Goal: Task Accomplishment & Management: Manage account settings

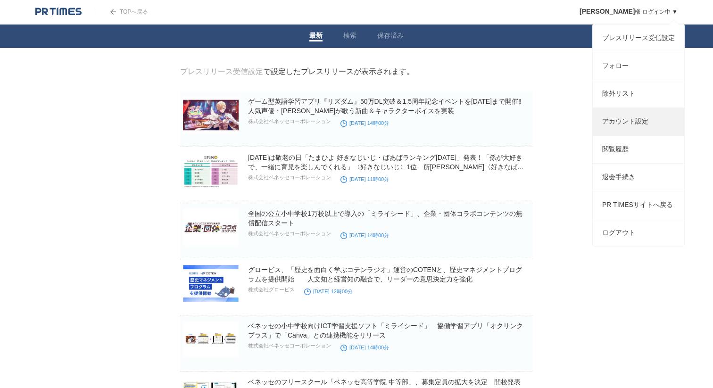
click at [623, 132] on link "アカウント設定" at bounding box center [638, 121] width 91 height 27
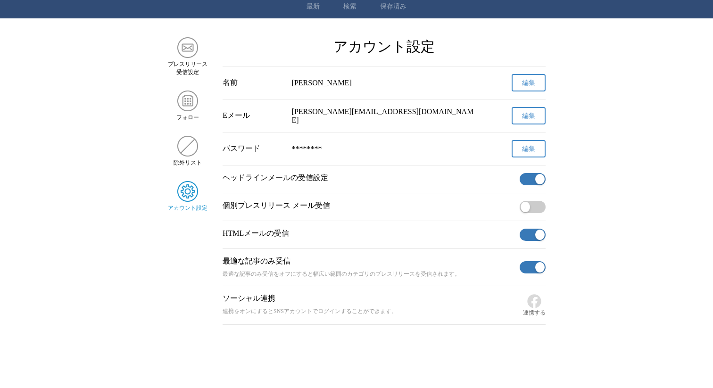
scroll to position [30, 0]
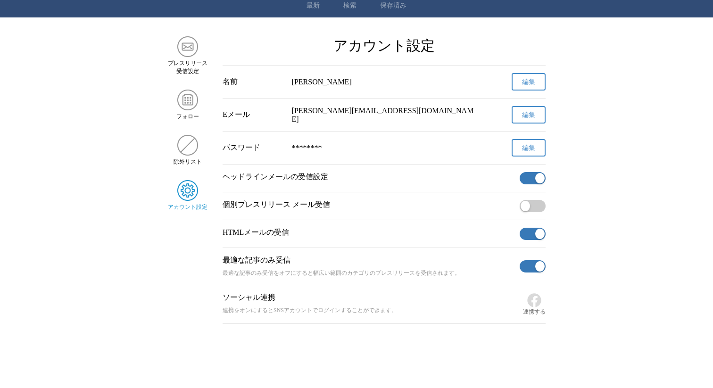
click at [532, 182] on button "button" at bounding box center [533, 178] width 26 height 12
click at [529, 234] on button "button" at bounding box center [533, 234] width 26 height 12
click at [532, 269] on button "button" at bounding box center [533, 266] width 26 height 12
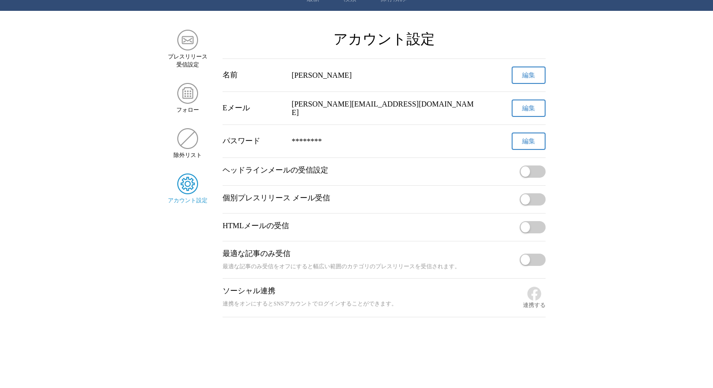
scroll to position [25, 0]
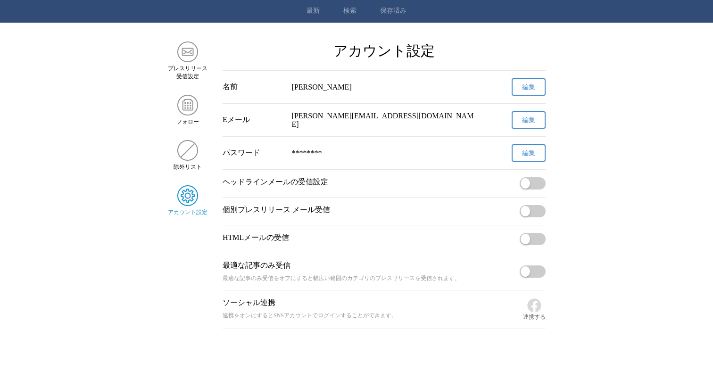
click at [311, 11] on link "最新" at bounding box center [312, 11] width 13 height 8
